Goal: Leave review/rating: Leave review/rating

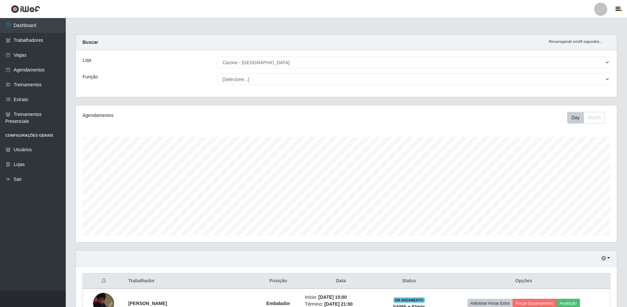
select select "524"
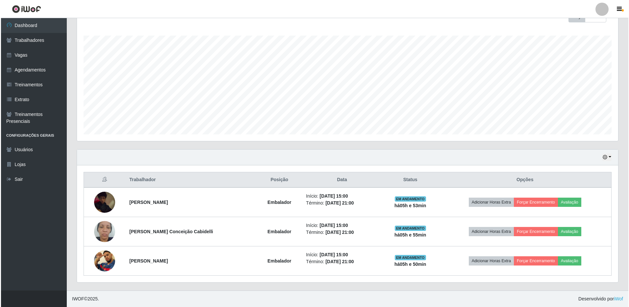
scroll to position [137, 541]
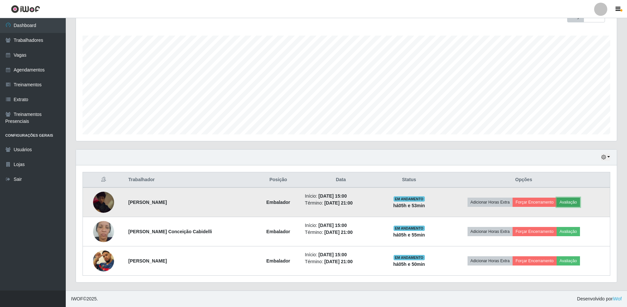
click at [569, 203] on button "Avaliação" at bounding box center [568, 201] width 23 height 9
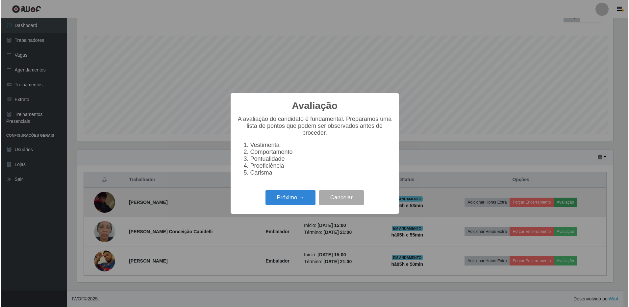
scroll to position [137, 538]
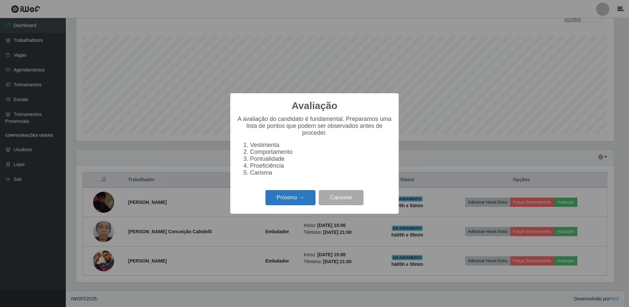
click at [277, 199] on button "Próximo →" at bounding box center [290, 197] width 50 height 15
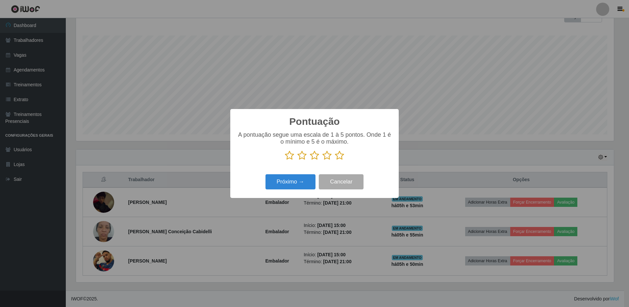
click at [339, 155] on icon at bounding box center [339, 155] width 9 height 10
click at [335, 160] on input "radio" at bounding box center [335, 160] width 0 height 0
click at [299, 180] on button "Próximo →" at bounding box center [290, 181] width 50 height 15
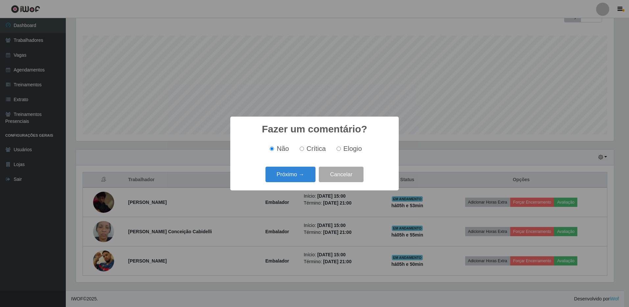
click at [299, 180] on button "Próximo →" at bounding box center [290, 173] width 50 height 15
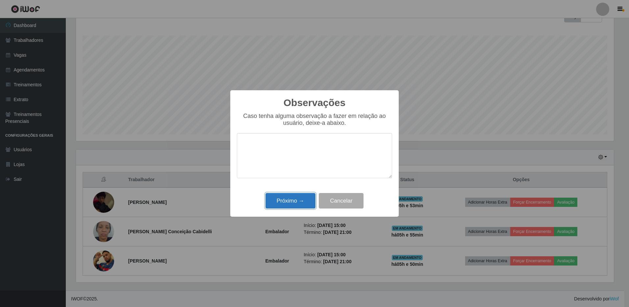
click at [304, 200] on button "Próximo →" at bounding box center [290, 200] width 50 height 15
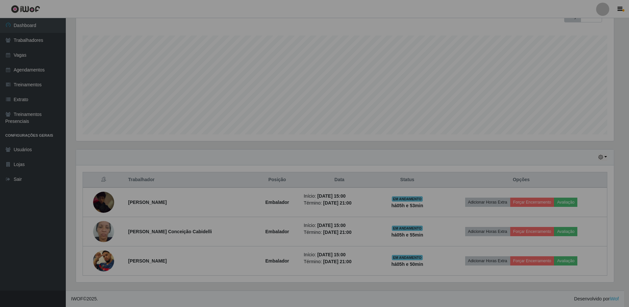
scroll to position [137, 541]
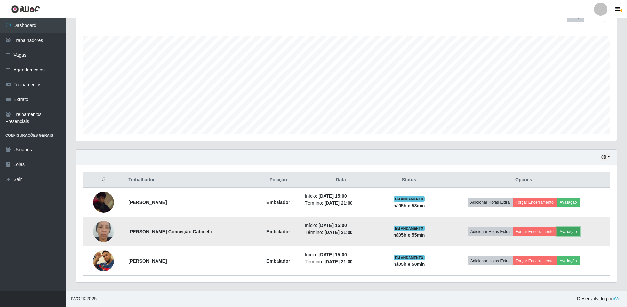
click at [568, 233] on button "Avaliação" at bounding box center [568, 231] width 23 height 9
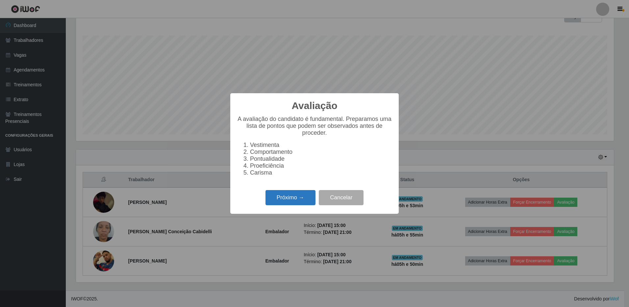
click at [285, 201] on button "Próximo →" at bounding box center [290, 197] width 50 height 15
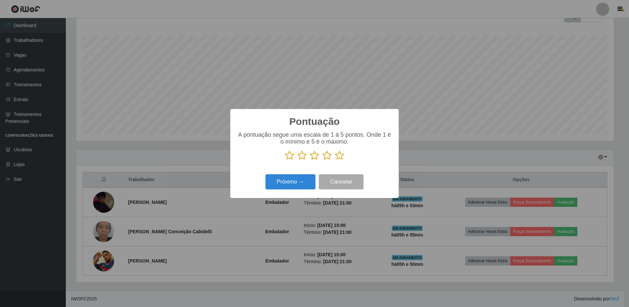
scroll to position [328779, 328378]
click at [341, 154] on icon at bounding box center [339, 155] width 9 height 10
click at [335, 160] on input "radio" at bounding box center [335, 160] width 0 height 0
click at [300, 185] on button "Próximo →" at bounding box center [290, 181] width 50 height 15
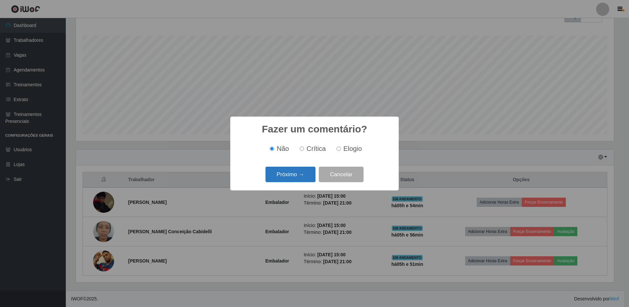
click at [296, 178] on button "Próximo →" at bounding box center [290, 173] width 50 height 15
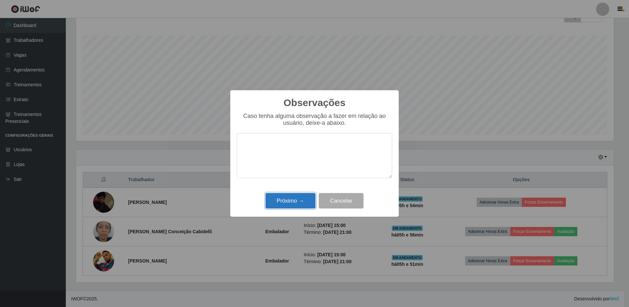
click at [296, 203] on button "Próximo →" at bounding box center [290, 200] width 50 height 15
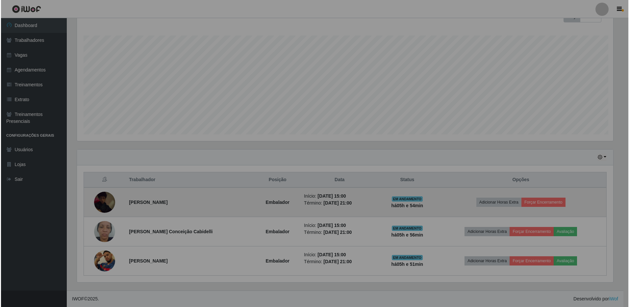
scroll to position [137, 541]
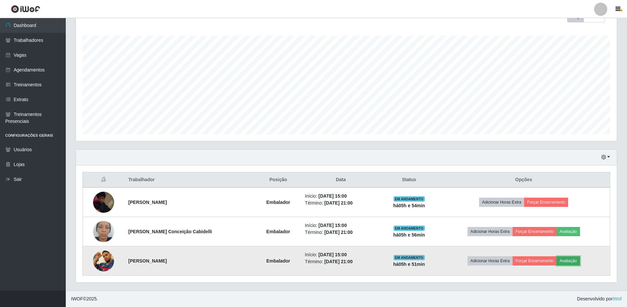
click at [577, 263] on button "Avaliação" at bounding box center [568, 260] width 23 height 9
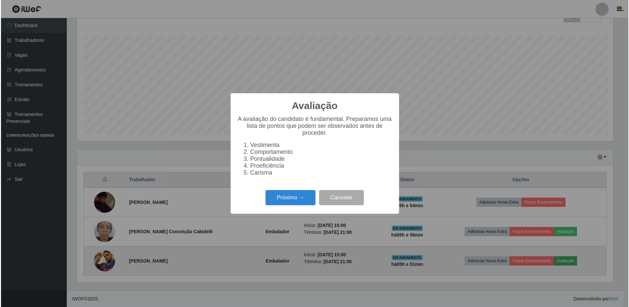
scroll to position [137, 538]
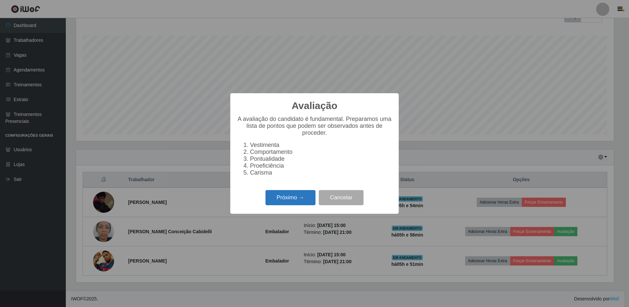
click at [297, 201] on button "Próximo →" at bounding box center [290, 197] width 50 height 15
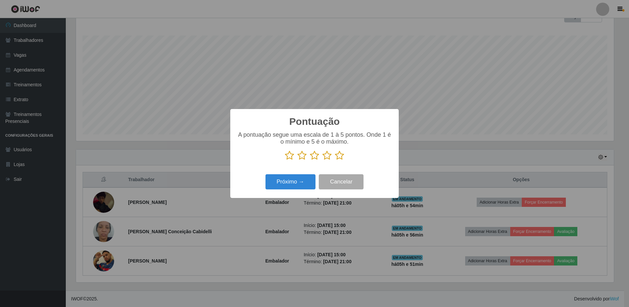
scroll to position [328779, 328378]
click at [340, 157] on icon at bounding box center [339, 155] width 9 height 10
click at [335, 160] on input "radio" at bounding box center [335, 160] width 0 height 0
click at [301, 185] on button "Próximo →" at bounding box center [290, 181] width 50 height 15
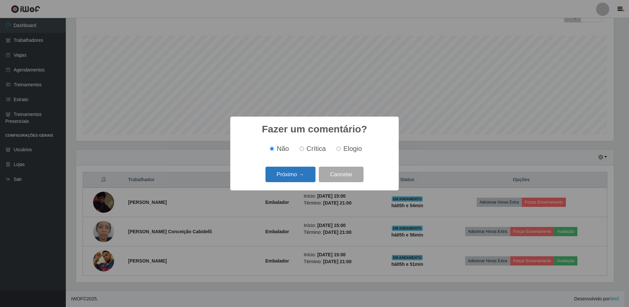
click at [298, 174] on button "Próximo →" at bounding box center [290, 173] width 50 height 15
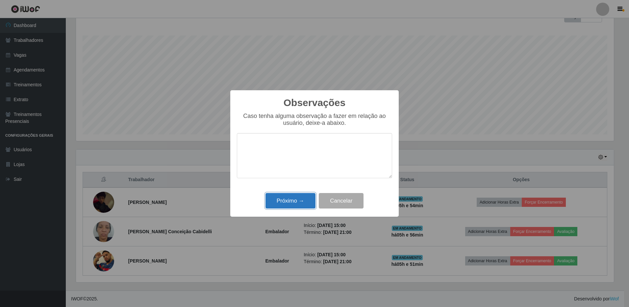
click at [291, 198] on button "Próximo →" at bounding box center [290, 200] width 50 height 15
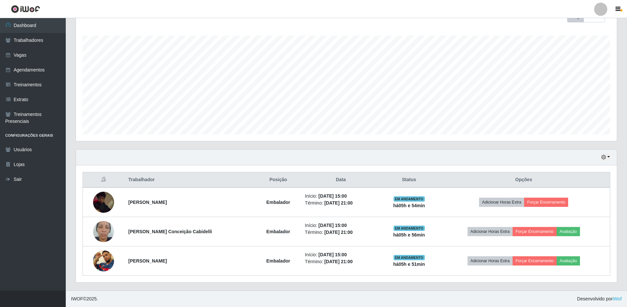
scroll to position [137, 541]
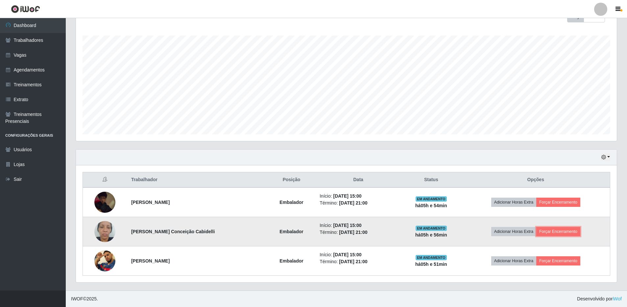
click at [574, 232] on button "Forçar Encerramento" at bounding box center [558, 231] width 44 height 9
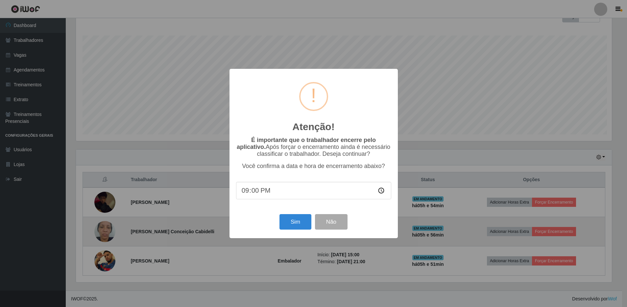
scroll to position [137, 538]
click at [339, 224] on button "Não" at bounding box center [332, 221] width 33 height 15
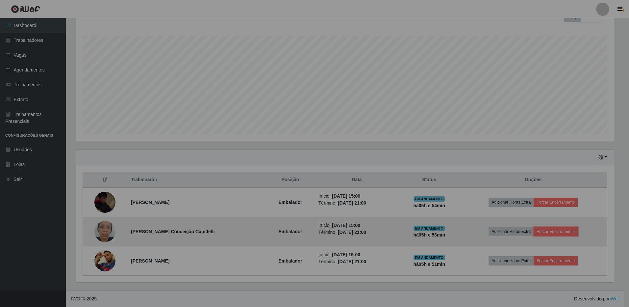
scroll to position [137, 541]
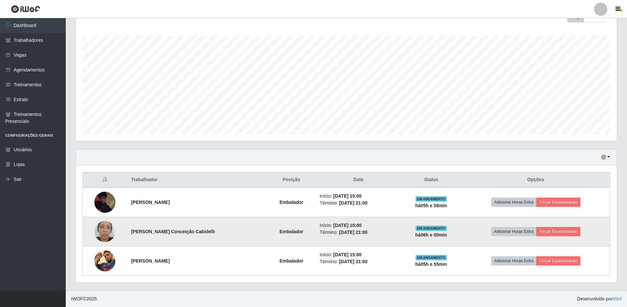
click at [563, 226] on td "Adicionar Horas Extra Forçar Encerramento" at bounding box center [536, 231] width 149 height 29
click at [559, 231] on button "Forçar Encerramento" at bounding box center [558, 231] width 44 height 9
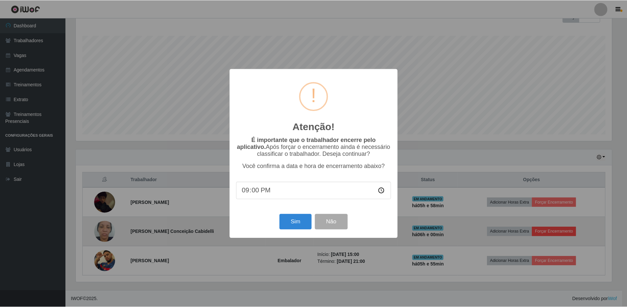
scroll to position [137, 538]
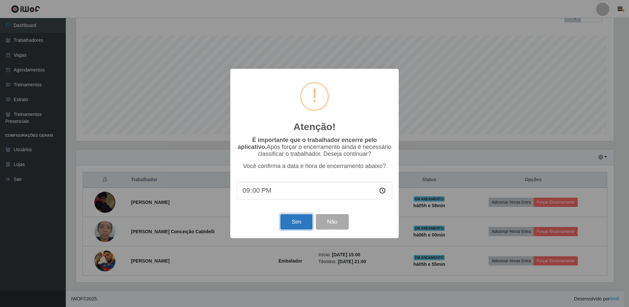
click at [299, 223] on button "Sim" at bounding box center [296, 221] width 32 height 15
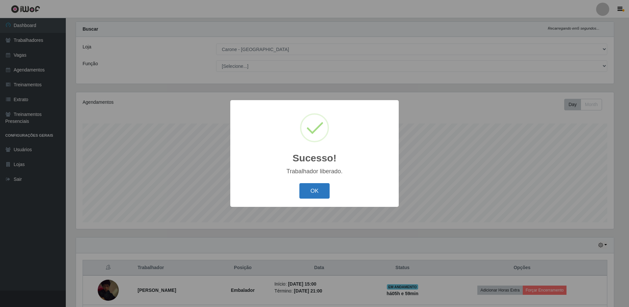
click at [318, 193] on button "OK" at bounding box center [314, 190] width 31 height 15
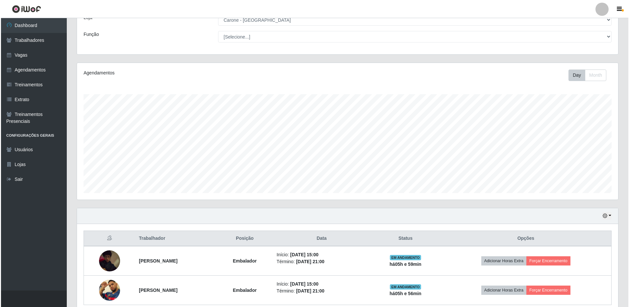
scroll to position [72, 0]
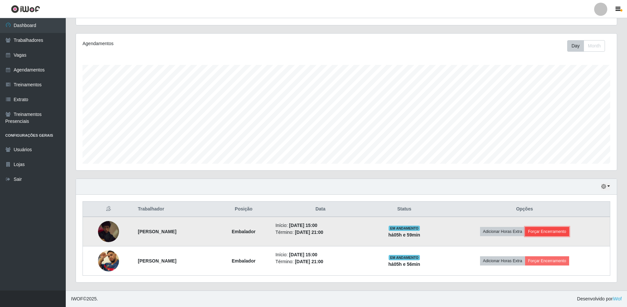
click at [553, 230] on button "Forçar Encerramento" at bounding box center [547, 231] width 44 height 9
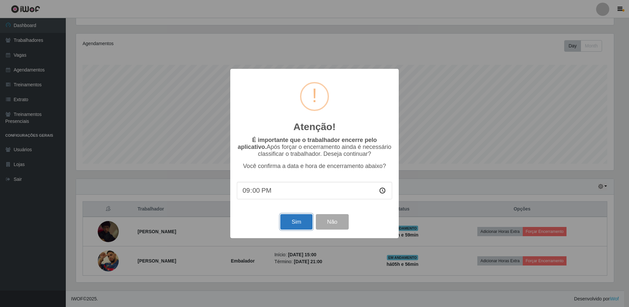
click at [297, 223] on button "Sim" at bounding box center [296, 221] width 32 height 15
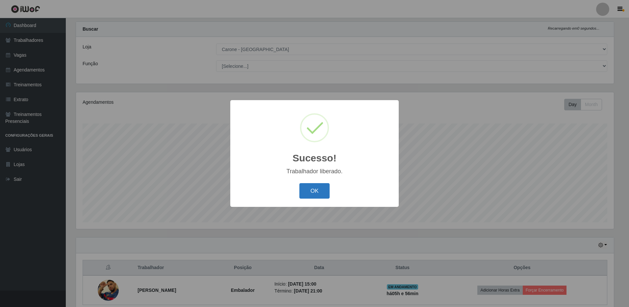
click at [323, 189] on button "OK" at bounding box center [314, 190] width 31 height 15
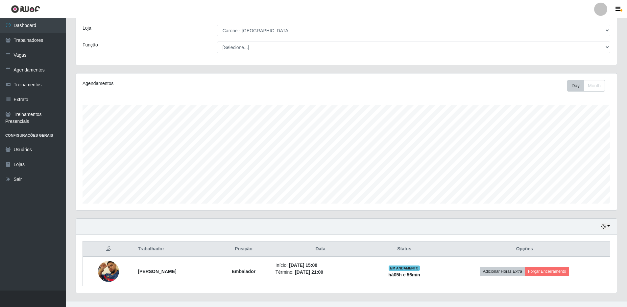
scroll to position [42, 0]
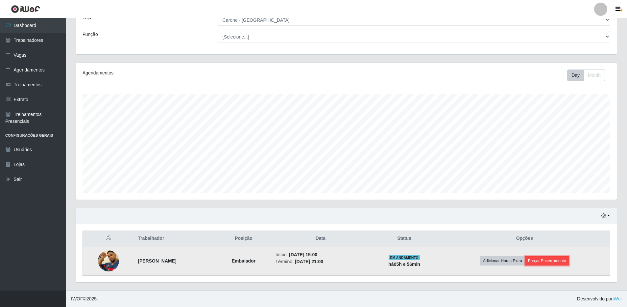
click at [554, 261] on button "Forçar Encerramento" at bounding box center [547, 260] width 44 height 9
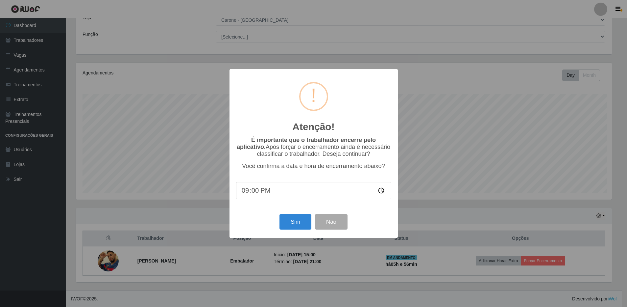
scroll to position [137, 538]
click at [284, 219] on button "Sim" at bounding box center [296, 221] width 32 height 15
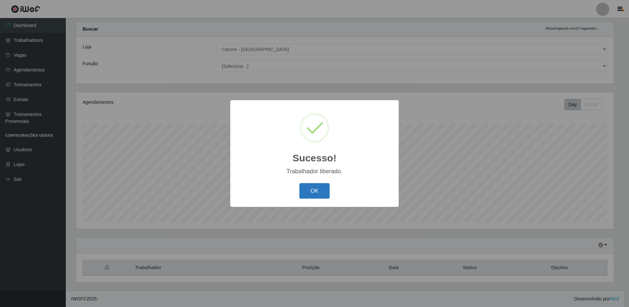
click at [314, 193] on button "OK" at bounding box center [314, 190] width 31 height 15
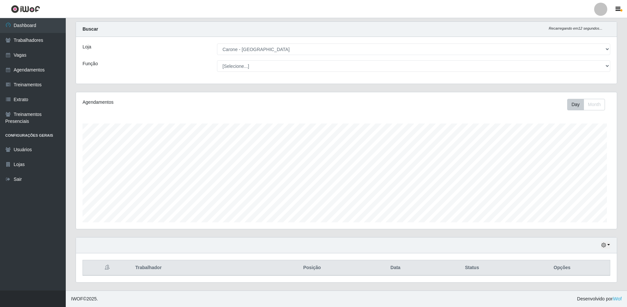
scroll to position [137, 541]
click at [627, 215] on html "Perfil Alterar Senha Sair Dashboard Trabalhadores Vagas Agendamentos Treinament…" at bounding box center [313, 147] width 627 height 320
